Goal: Navigation & Orientation: Find specific page/section

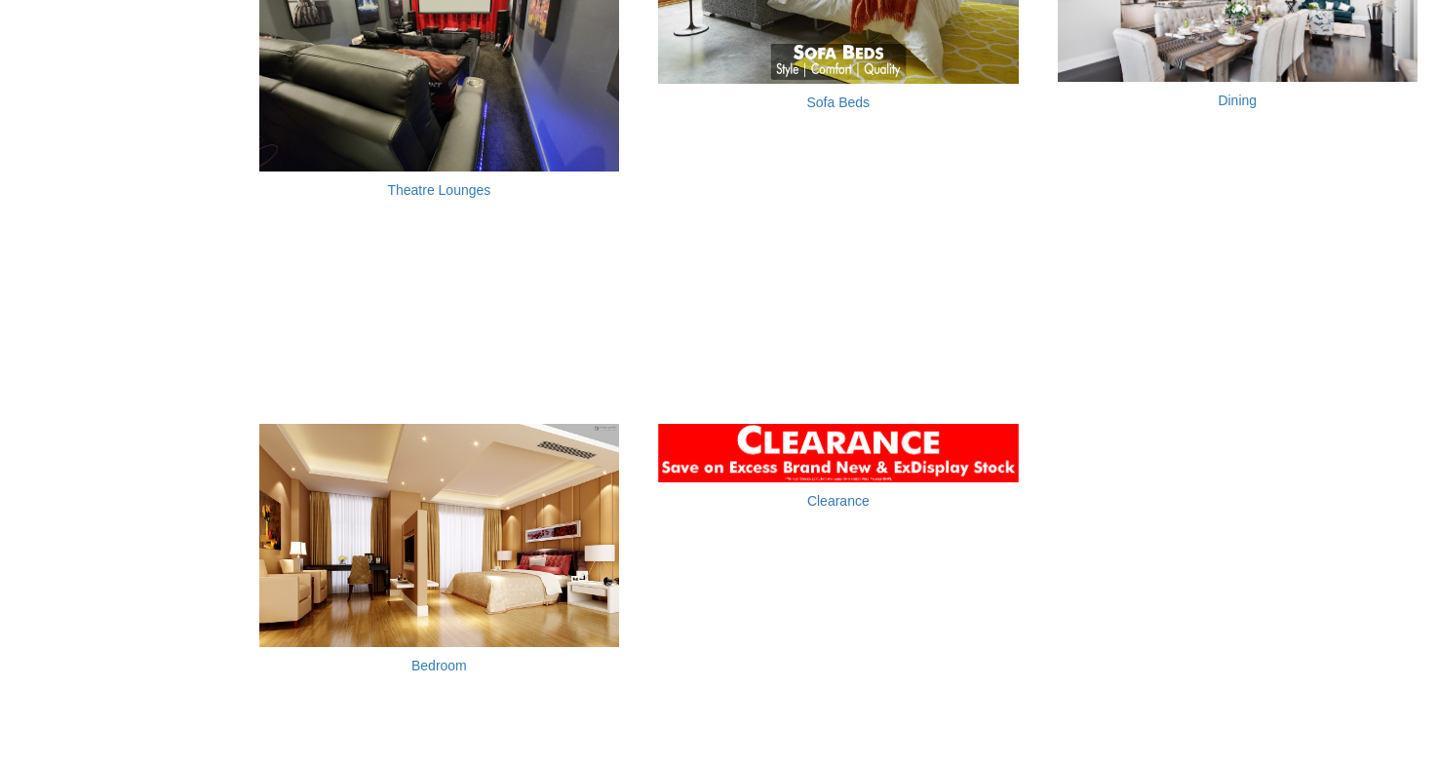
scroll to position [1943, 0]
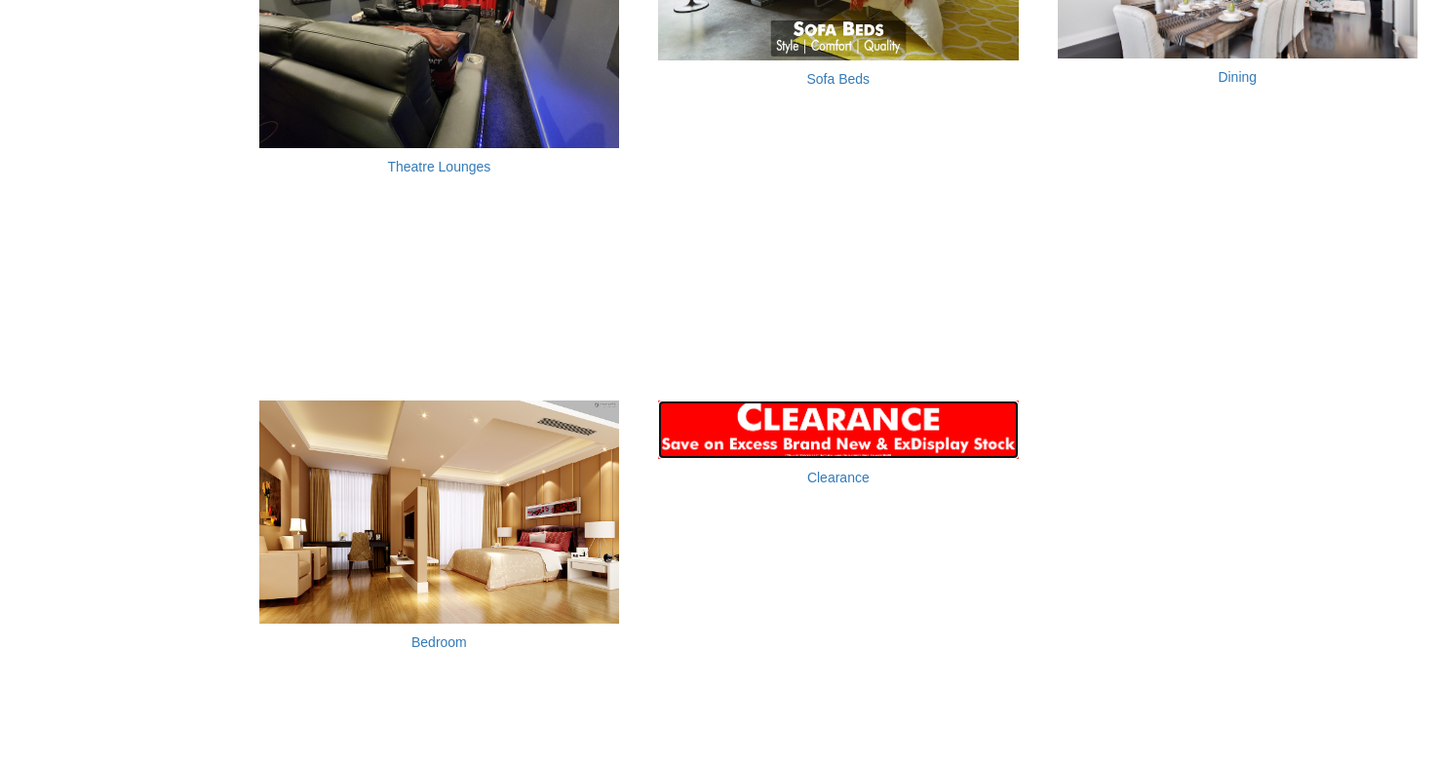
click at [802, 429] on img at bounding box center [838, 430] width 360 height 59
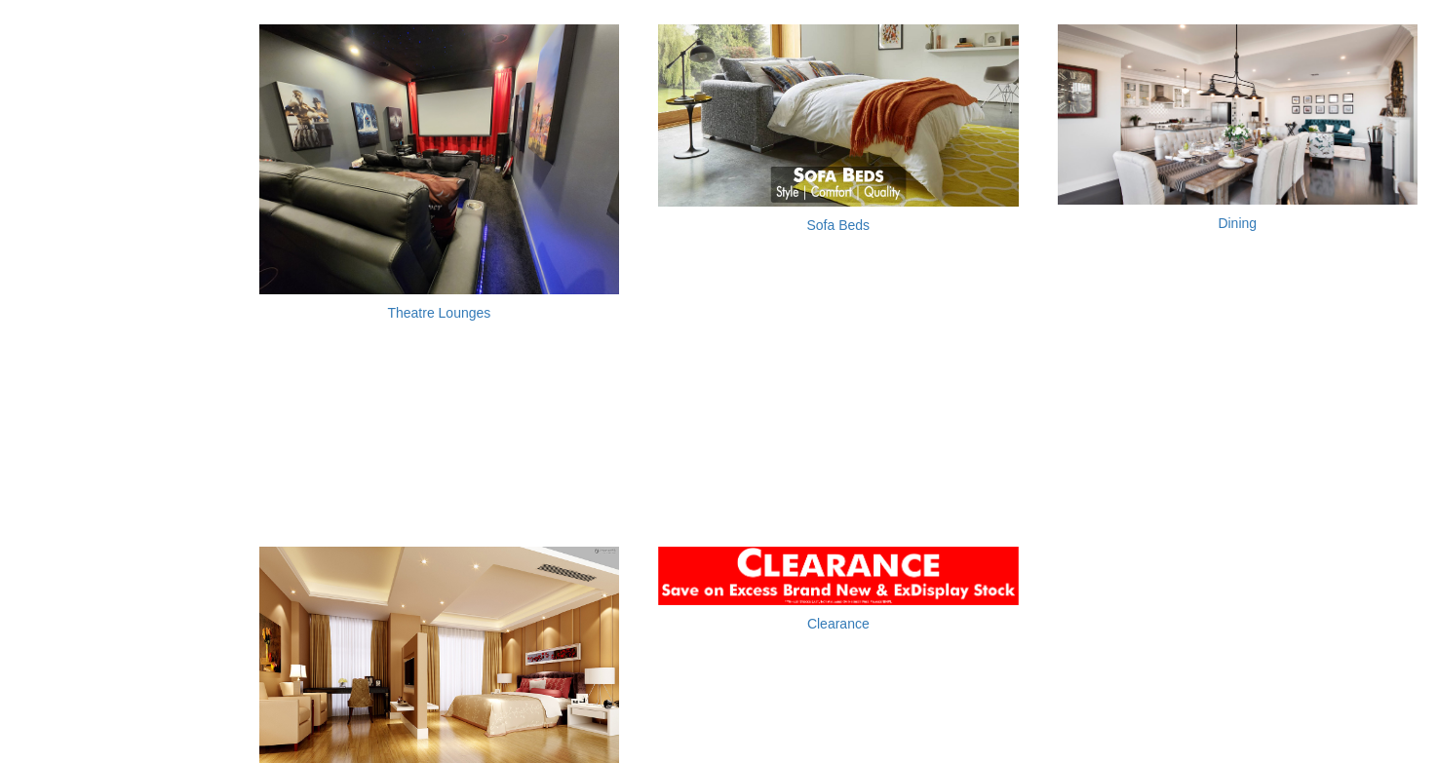
scroll to position [2131, 0]
